Goal: Transaction & Acquisition: Purchase product/service

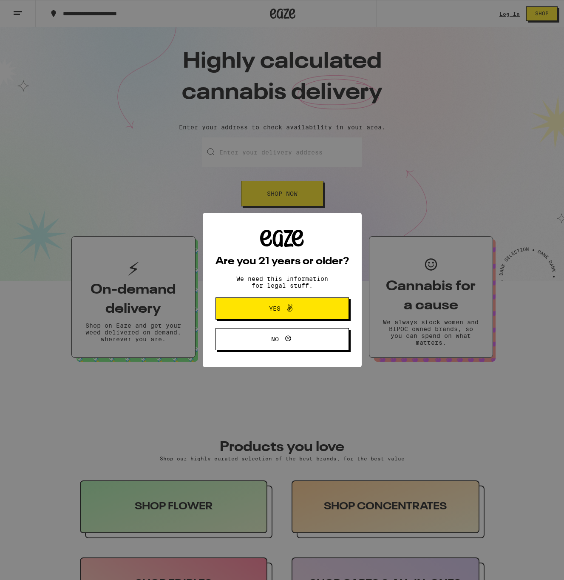
click at [306, 220] on div "Are you 21 years or older? We need this information for legal stuff. Yes No" at bounding box center [282, 290] width 159 height 154
click at [308, 312] on span "Yes" at bounding box center [282, 308] width 65 height 11
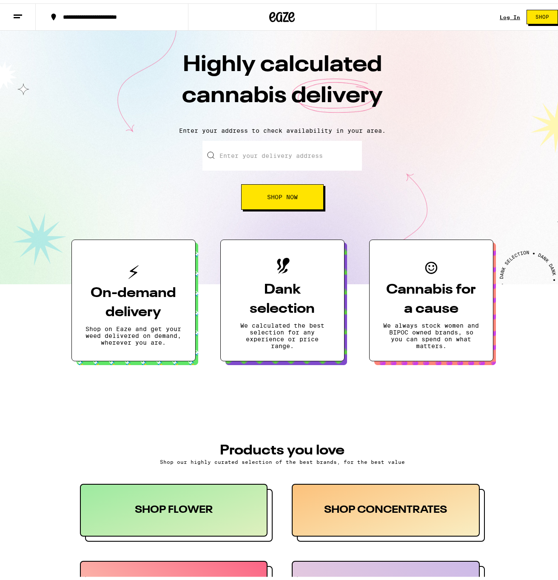
click at [500, 14] on link "Log In" at bounding box center [510, 14] width 20 height 6
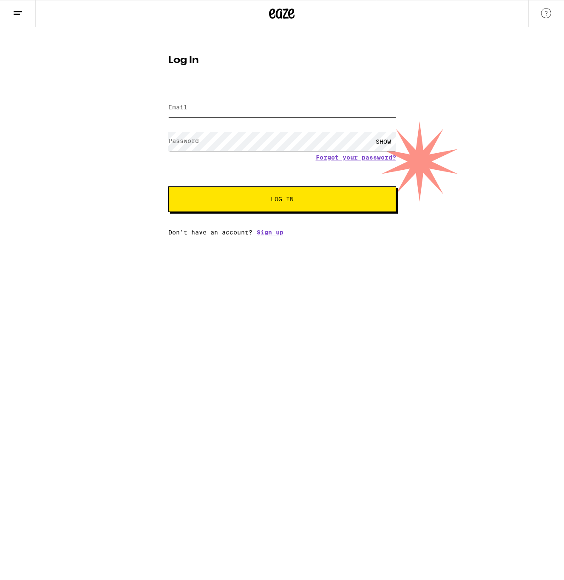
type input "[EMAIL_ADDRESS][DOMAIN_NAME]"
click at [269, 214] on div "Email Email [EMAIL_ADDRESS][DOMAIN_NAME] Password Password SHOW Forgot your pas…" at bounding box center [282, 161] width 228 height 149
click at [259, 209] on button "Log In" at bounding box center [282, 199] width 228 height 26
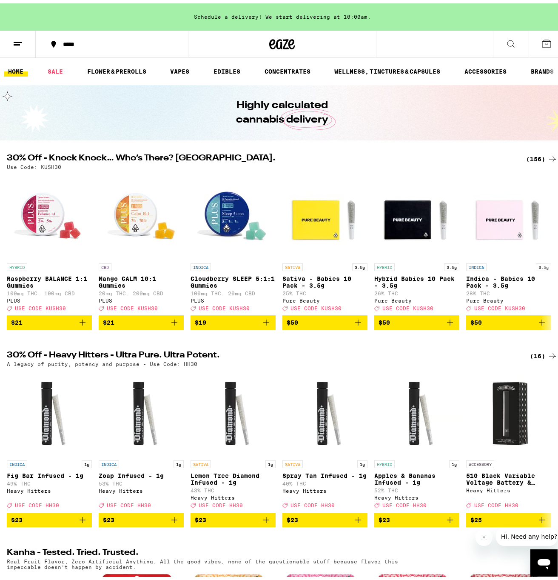
click at [233, 11] on div "Schedule a delivery! We start delivering at 10:00am." at bounding box center [282, 13] width 564 height 27
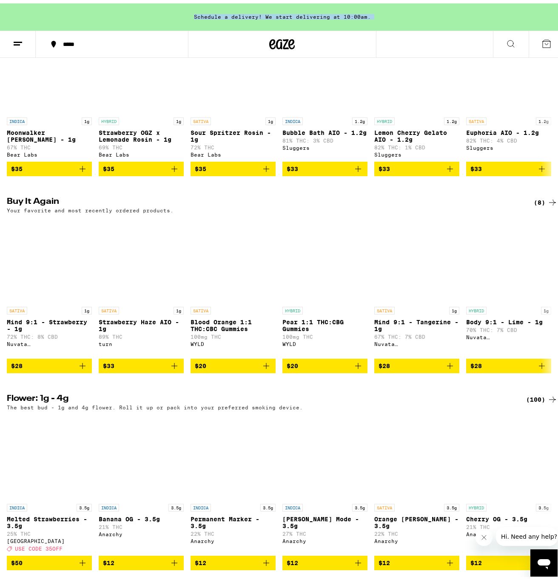
scroll to position [771, 0]
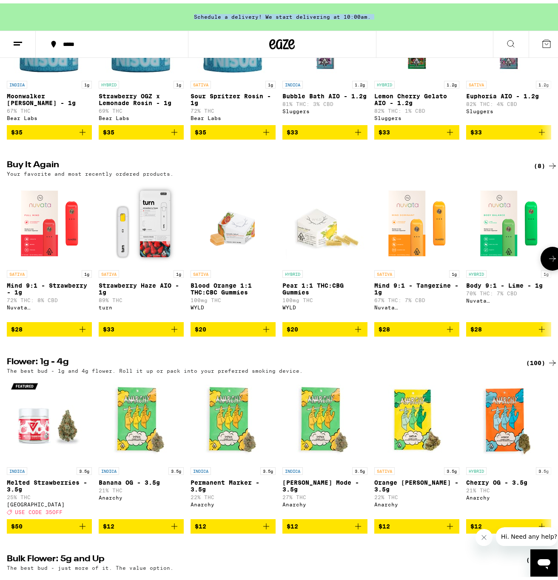
click at [80, 329] on icon "Add to bag" at bounding box center [83, 326] width 6 height 6
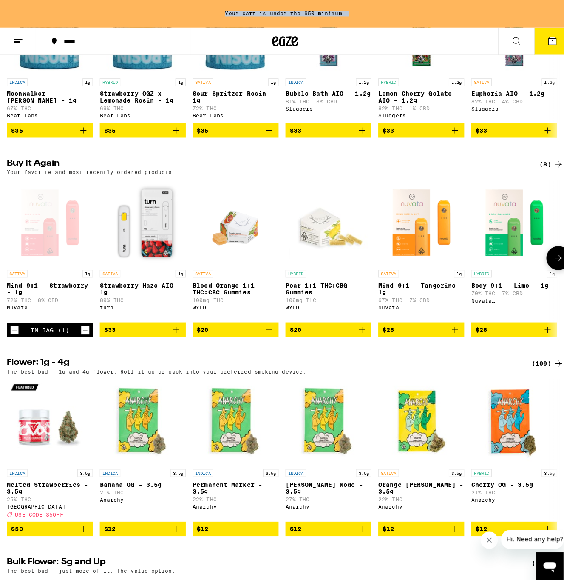
scroll to position [0, 0]
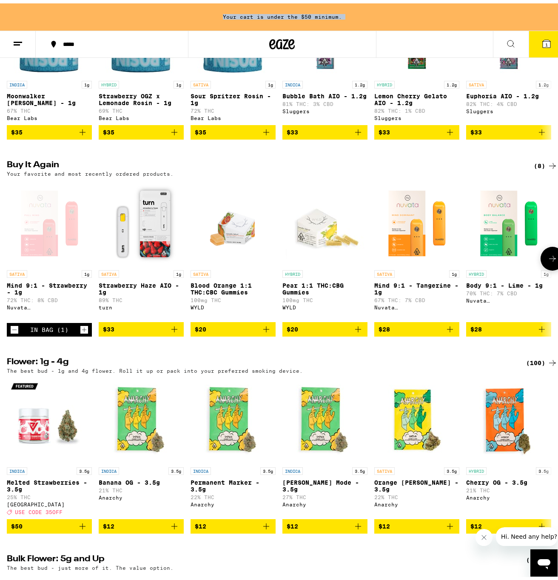
click at [80, 331] on icon "Increment" at bounding box center [84, 326] width 8 height 10
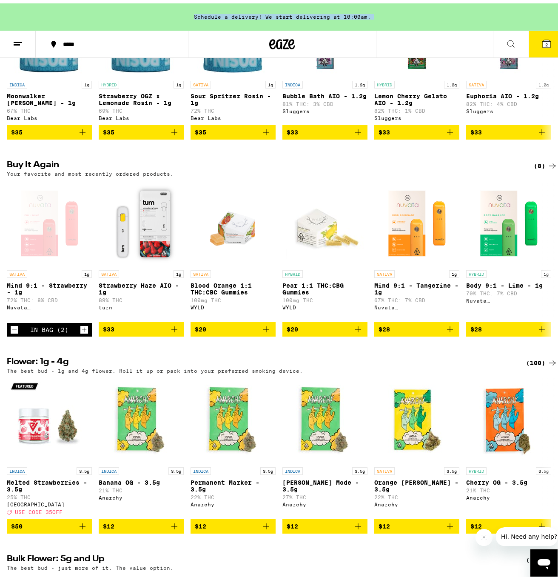
click at [537, 32] on button "2" at bounding box center [547, 41] width 36 height 26
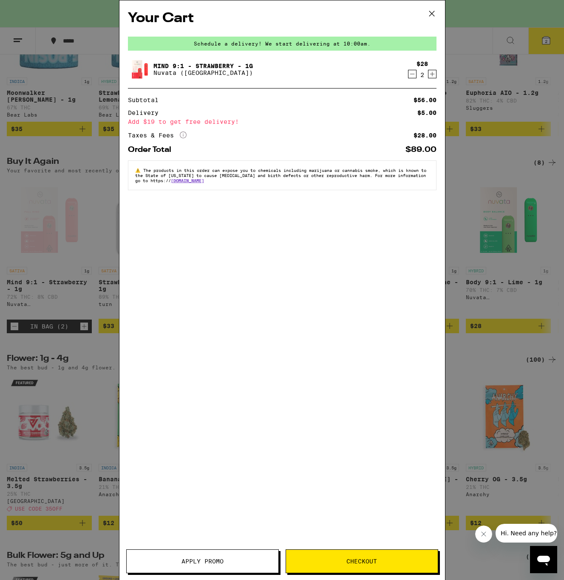
click at [306, 39] on div "Schedule a delivery! We start delivering at 10:00am." at bounding box center [282, 44] width 309 height 14
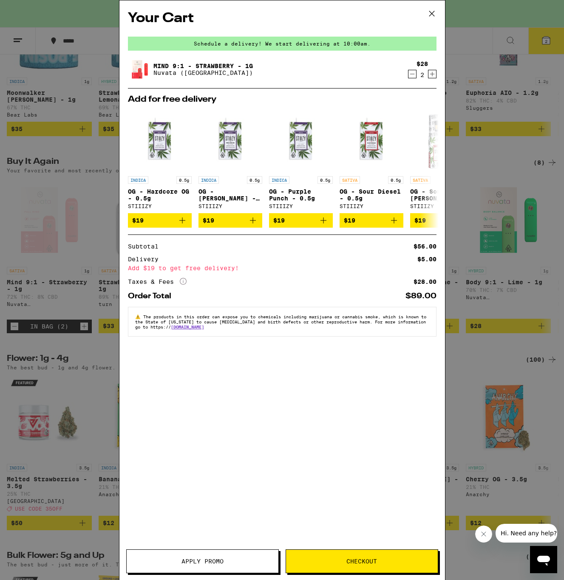
click at [360, 563] on span "Checkout" at bounding box center [362, 561] width 31 height 6
